Goal: Task Accomplishment & Management: Use online tool/utility

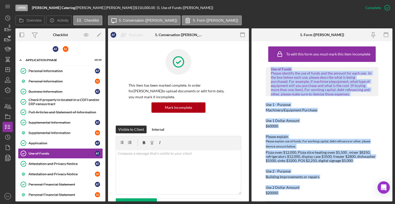
scroll to position [350, 0]
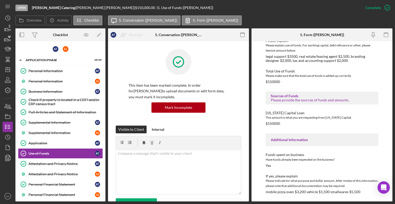
drag, startPoint x: 0, startPoint y: 0, endPoint x: 156, endPoint y: 68, distance: 170.7
click at [207, 65] on div at bounding box center [179, 65] width 100 height 33
click at [59, 139] on link "Application Application A T" at bounding box center [60, 143] width 85 height 10
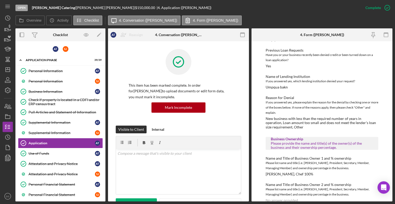
scroll to position [243, 0]
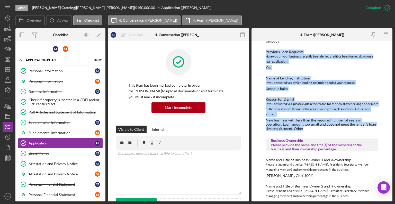
drag, startPoint x: 265, startPoint y: 51, endPoint x: 307, endPoint y: 129, distance: 88.5
click at [307, 129] on div "To edit this form you must mark this item incomplete [US_STATE] Capital Loan Ap…" at bounding box center [322, 121] width 141 height 160
copy div "Previous Loan Requests Have you or your business recently been denied credit or…"
